Goal: Task Accomplishment & Management: Manage account settings

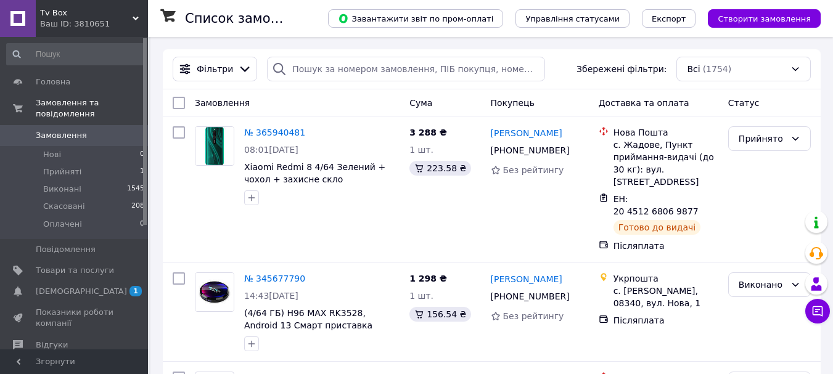
click at [433, 112] on div "Cума" at bounding box center [444, 103] width 81 height 22
click at [437, 116] on div "Замовлення Cума Покупець Доставка та оплата Статус" at bounding box center [492, 102] width 658 height 27
click at [573, 154] on icon at bounding box center [576, 150] width 7 height 7
click at [571, 148] on div at bounding box center [577, 150] width 12 height 12
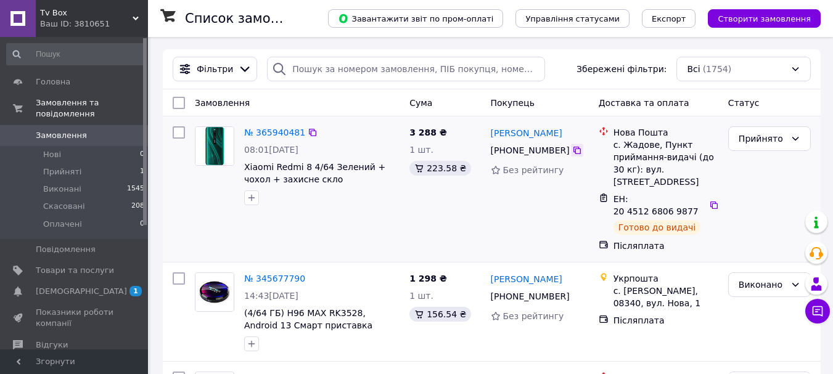
click at [573, 150] on icon at bounding box center [576, 150] width 7 height 7
